Goal: Navigation & Orientation: Find specific page/section

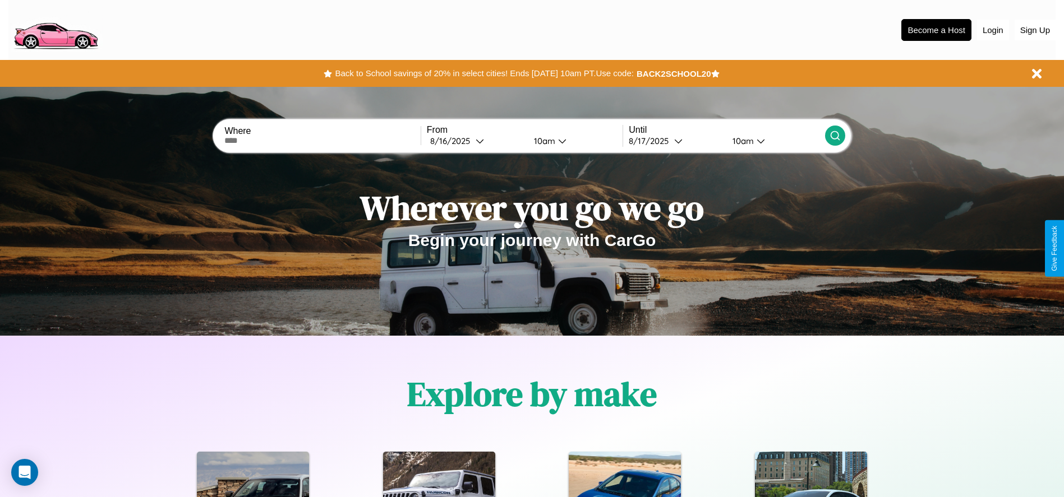
scroll to position [233, 0]
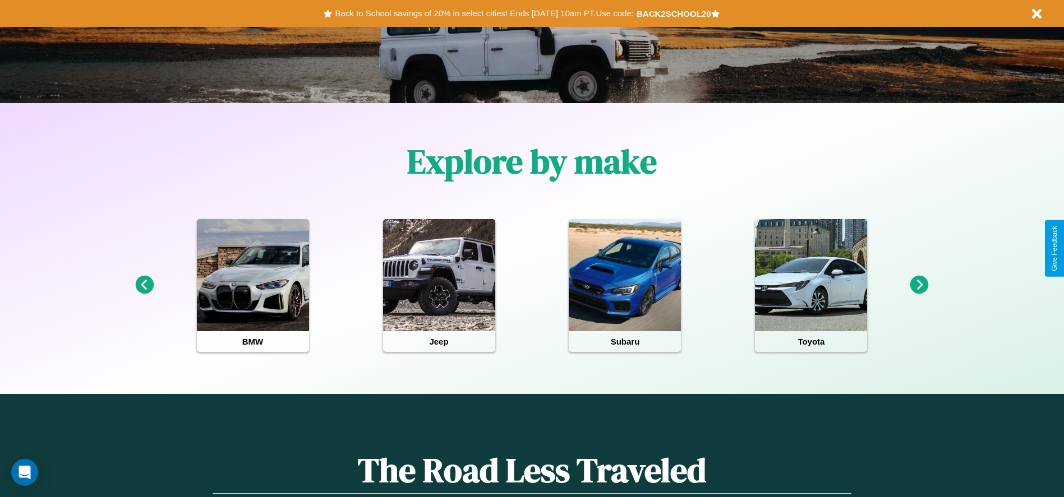
click at [919, 285] on icon at bounding box center [919, 285] width 19 height 19
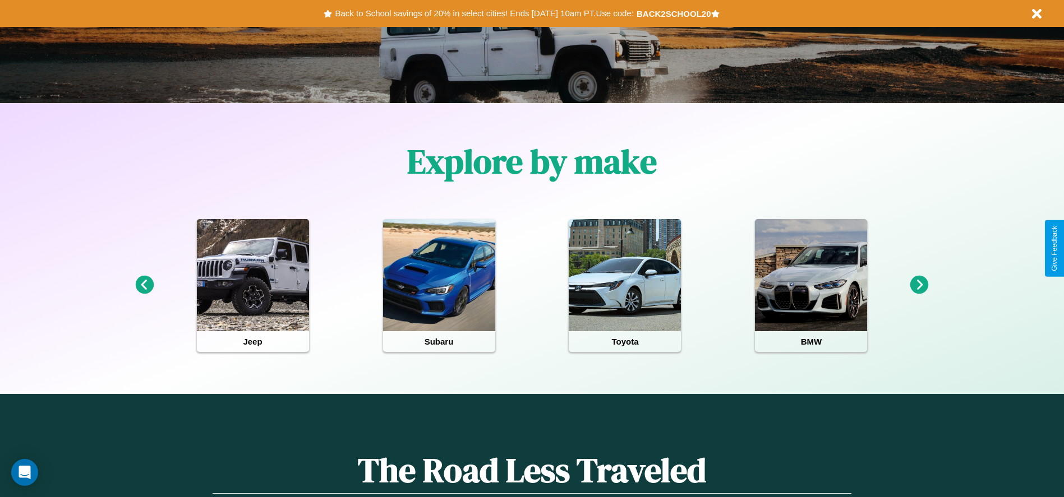
click at [919, 285] on icon at bounding box center [919, 285] width 19 height 19
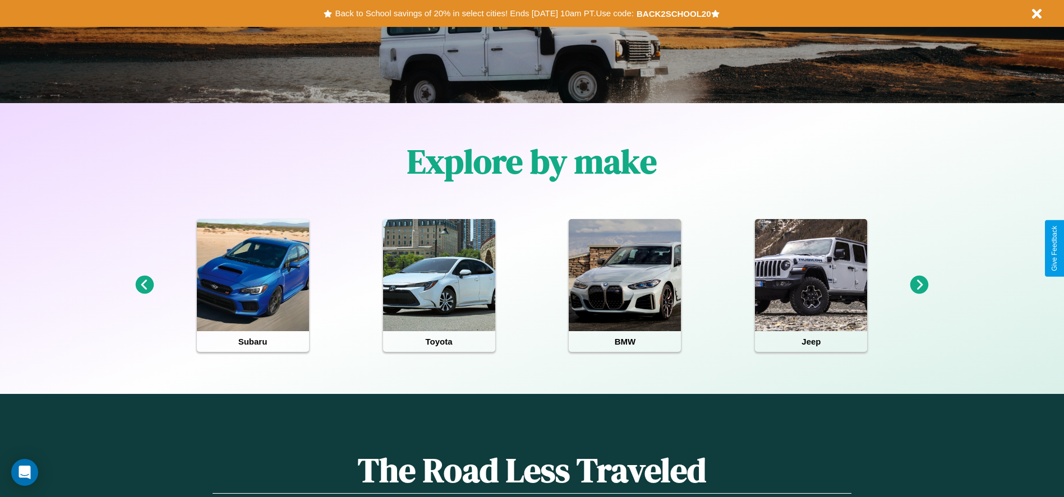
click at [919, 285] on icon at bounding box center [919, 285] width 19 height 19
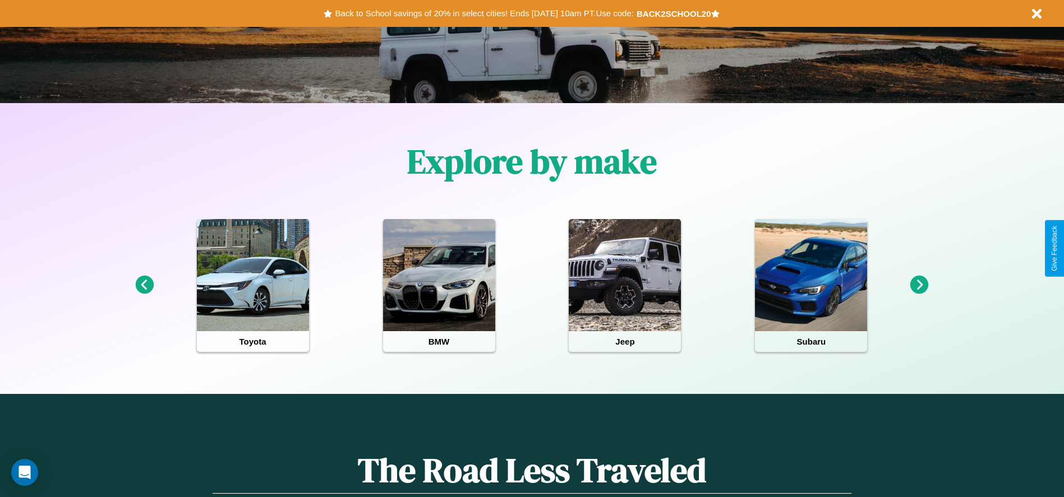
click at [919, 285] on icon at bounding box center [919, 285] width 19 height 19
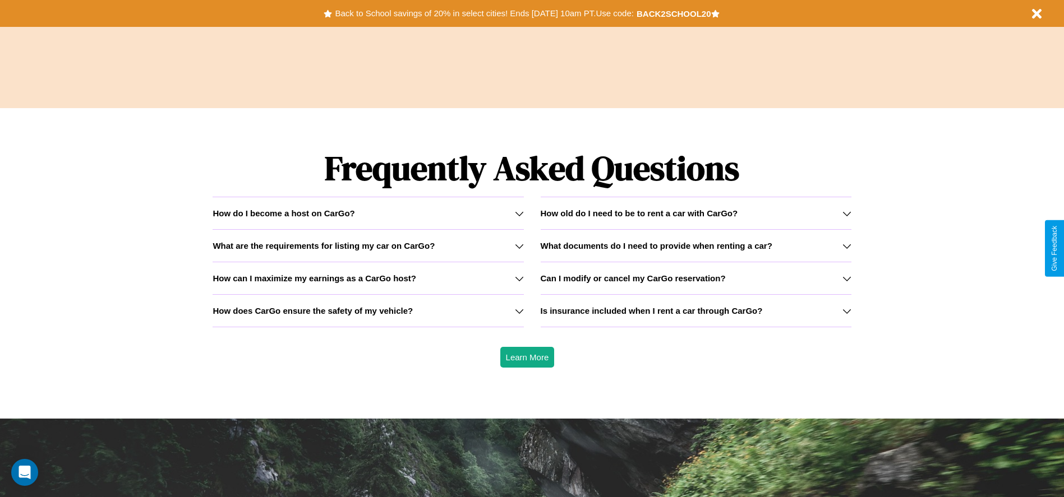
scroll to position [1609, 0]
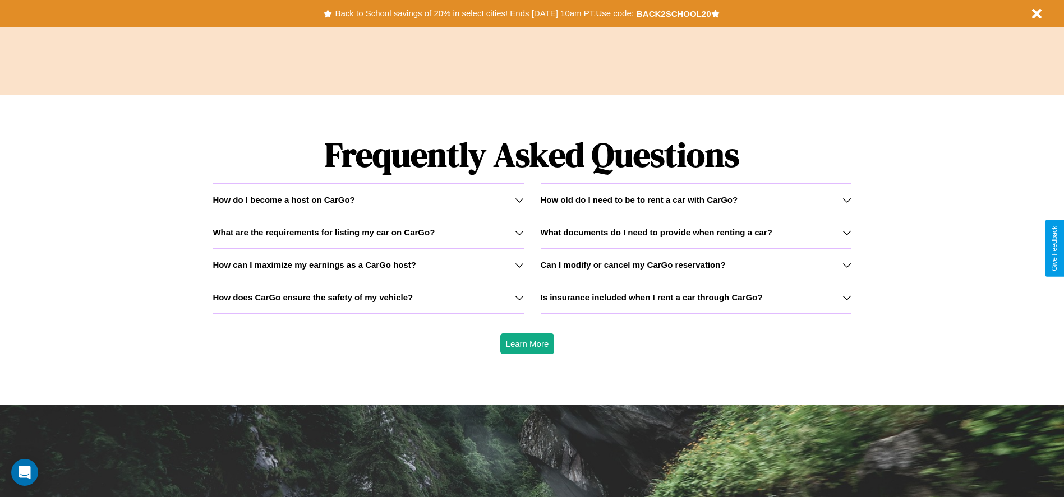
click at [368, 232] on h3 "What are the requirements for listing my car on CarGo?" at bounding box center [324, 233] width 222 height 10
click at [846, 232] on icon at bounding box center [846, 232] width 9 height 9
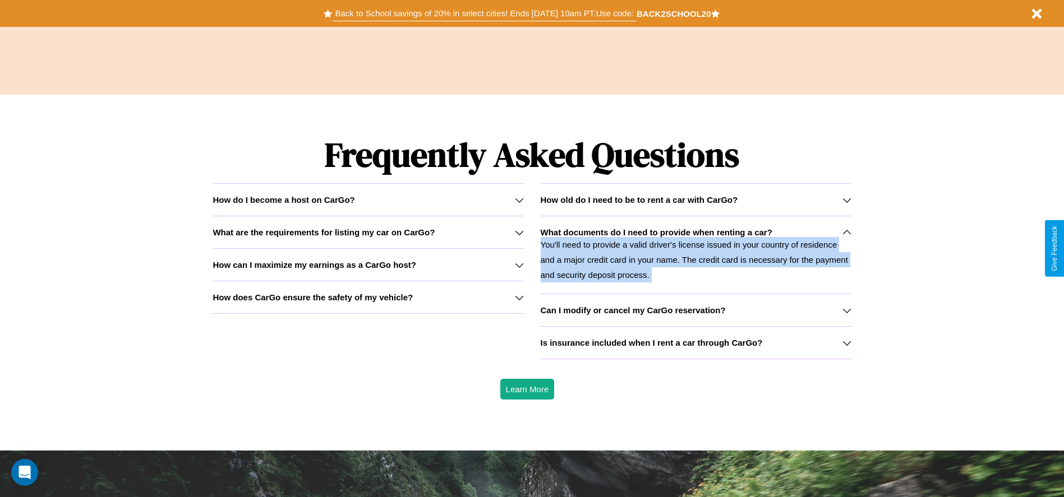
click at [484, 13] on button "Back to School savings of 20% in select cities! Ends [DATE] 10am PT. Use code:" at bounding box center [484, 14] width 304 height 16
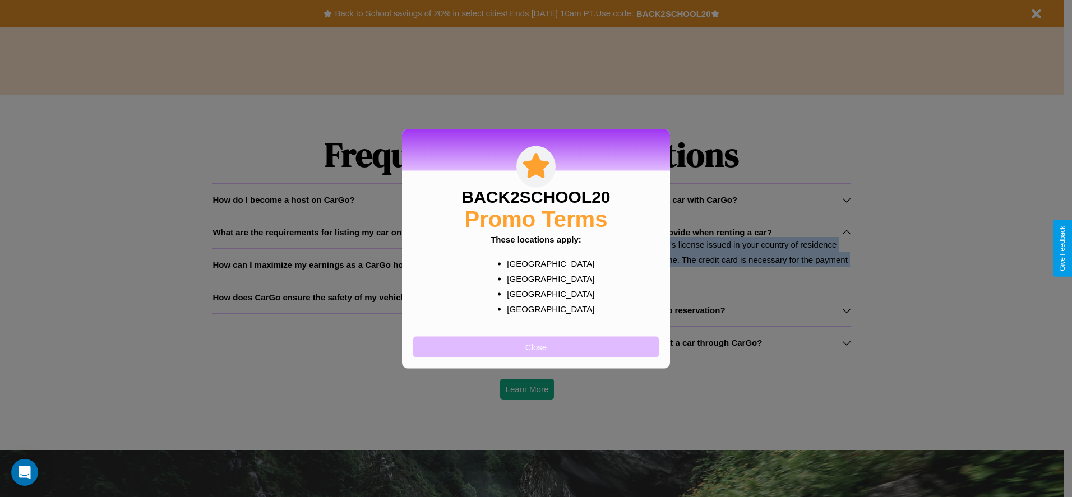
click at [536, 347] on button "Close" at bounding box center [536, 346] width 246 height 21
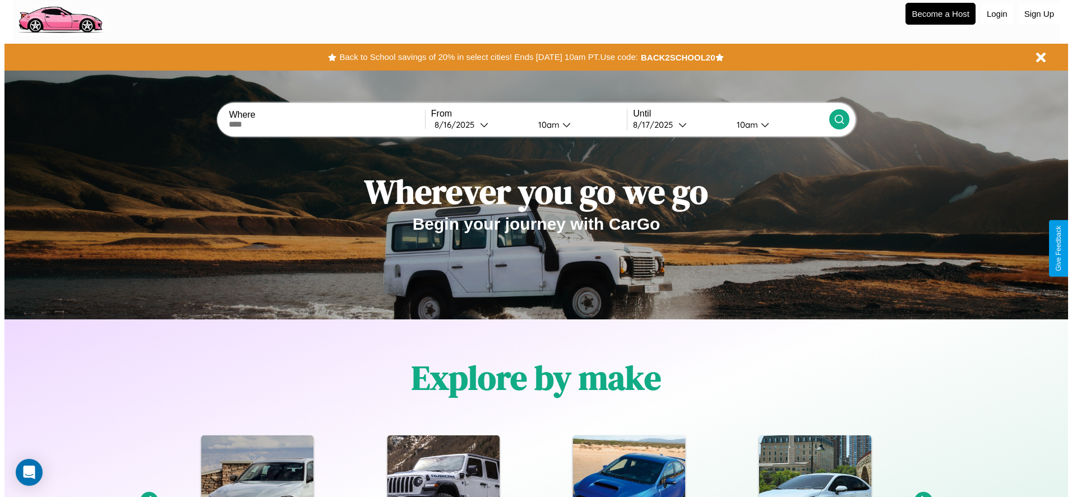
scroll to position [0, 0]
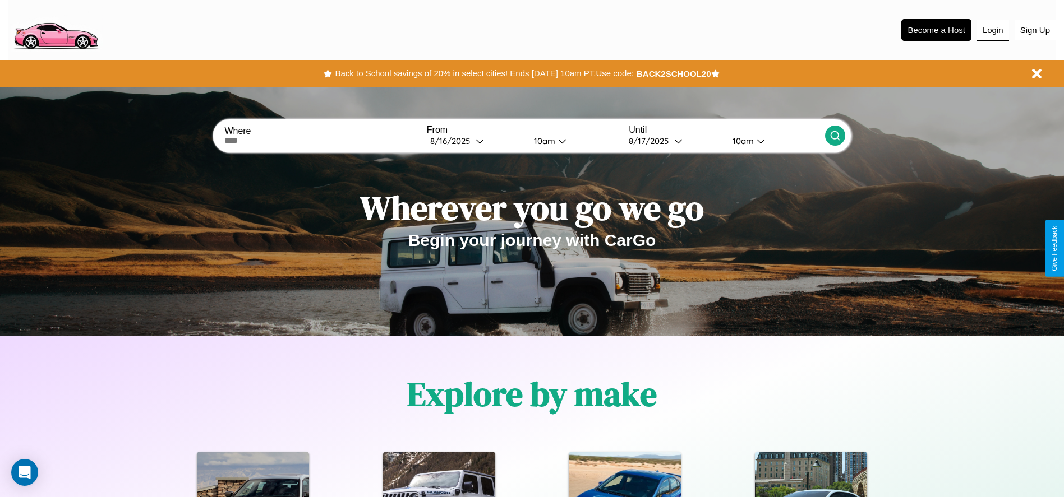
click at [993, 30] on button "Login" at bounding box center [993, 30] width 32 height 21
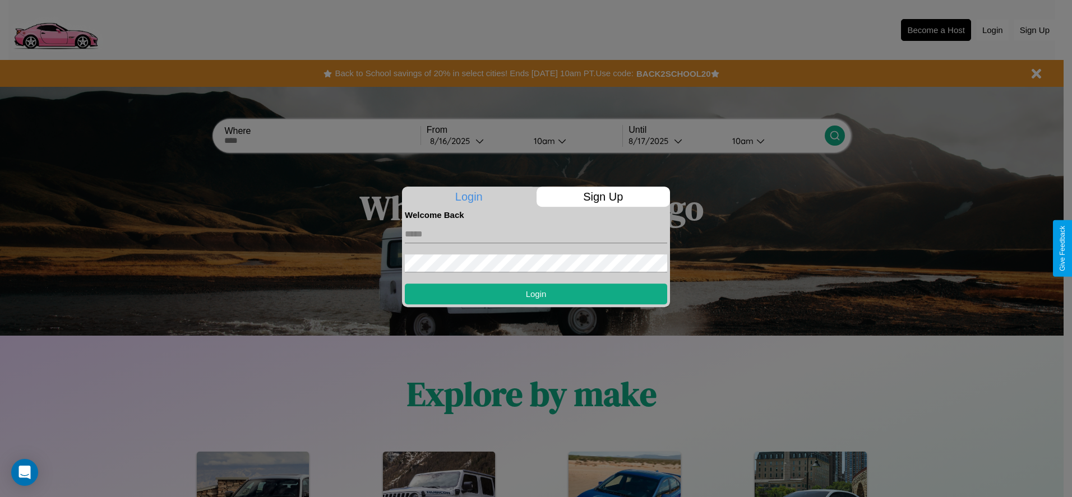
click at [536, 234] on input "text" at bounding box center [536, 234] width 262 height 18
type input "**********"
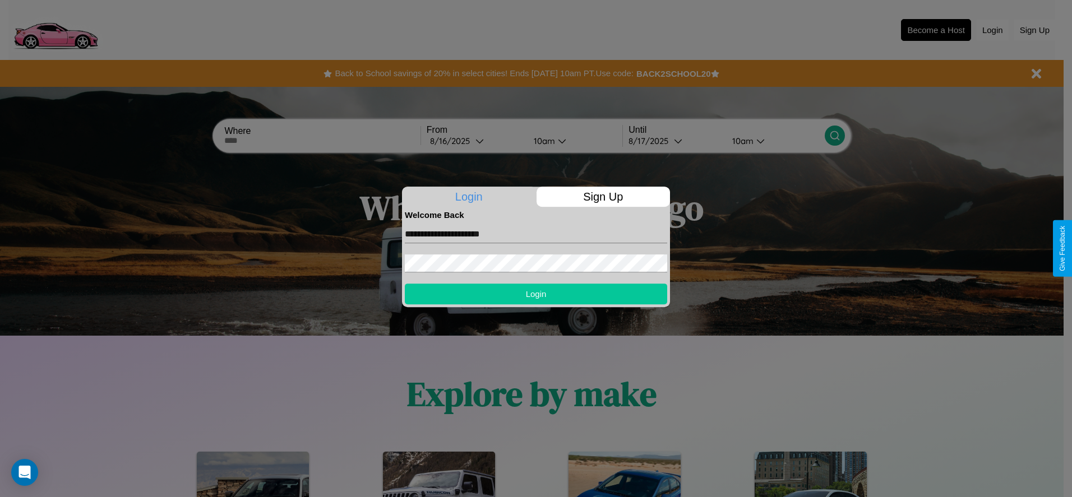
click at [536, 294] on button "Login" at bounding box center [536, 294] width 262 height 21
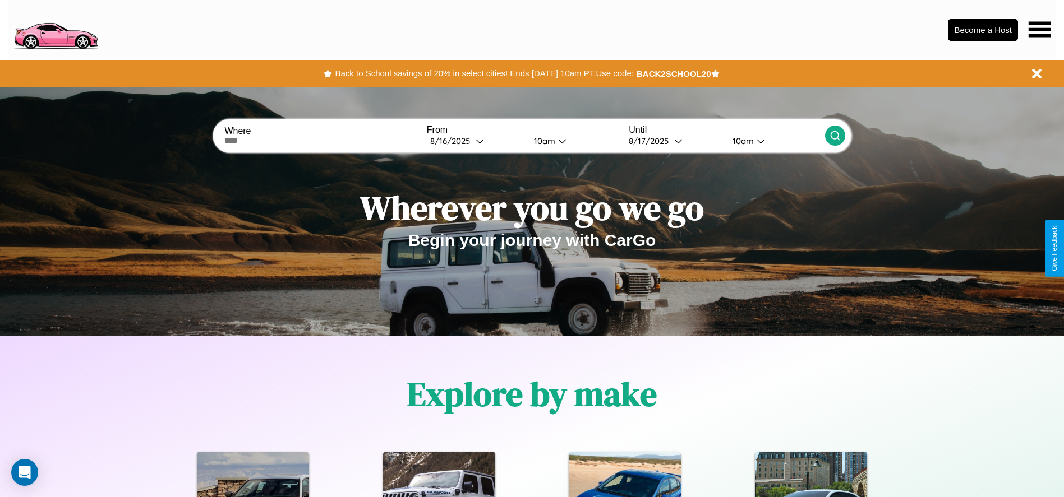
click at [1039, 29] on icon at bounding box center [1039, 29] width 22 height 16
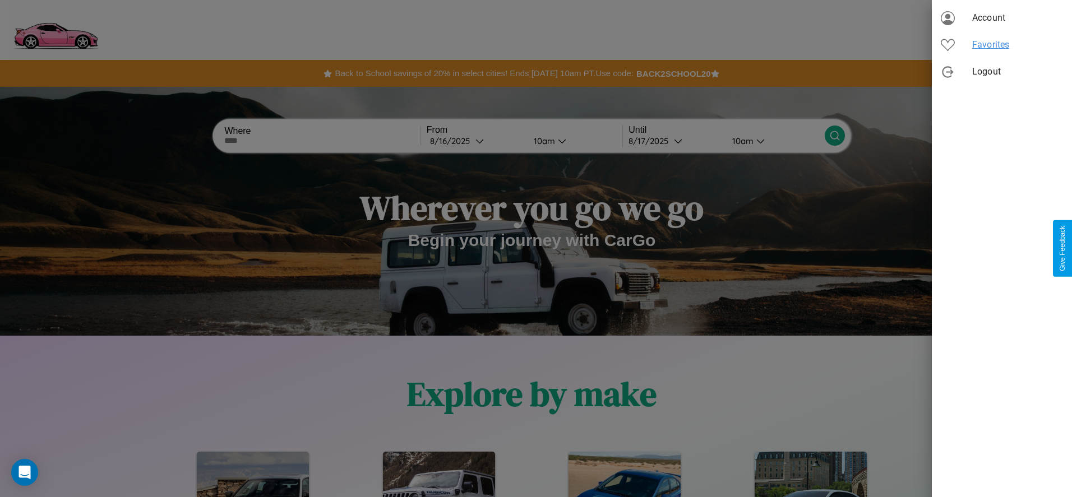
click at [1002, 45] on span "Favorites" at bounding box center [1017, 44] width 91 height 13
